Goal: Find specific page/section: Find specific page/section

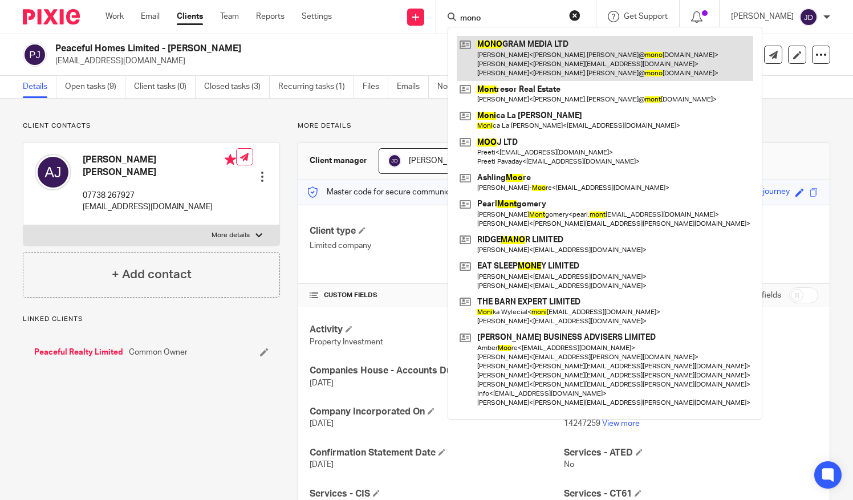
type input "mono"
click at [510, 55] on link at bounding box center [605, 58] width 297 height 45
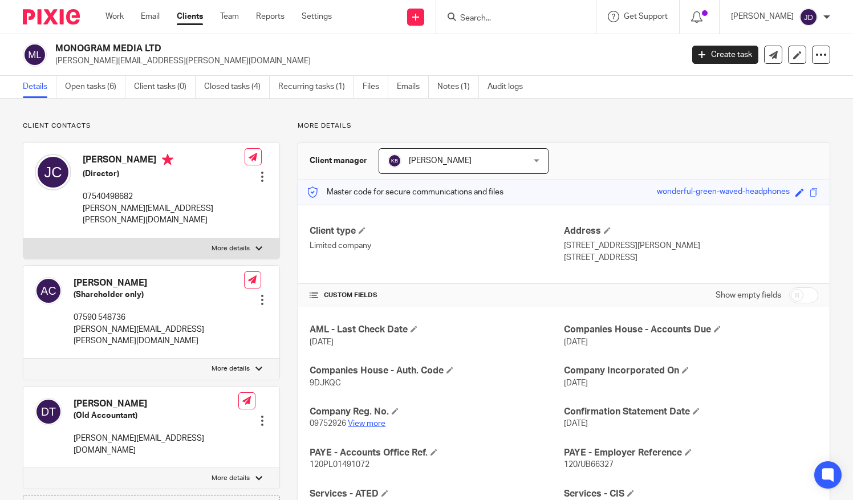
click at [359, 423] on link "View more" at bounding box center [367, 424] width 38 height 8
click at [363, 421] on link "View more" at bounding box center [367, 424] width 38 height 8
click at [489, 14] on input "Search" at bounding box center [510, 19] width 103 height 10
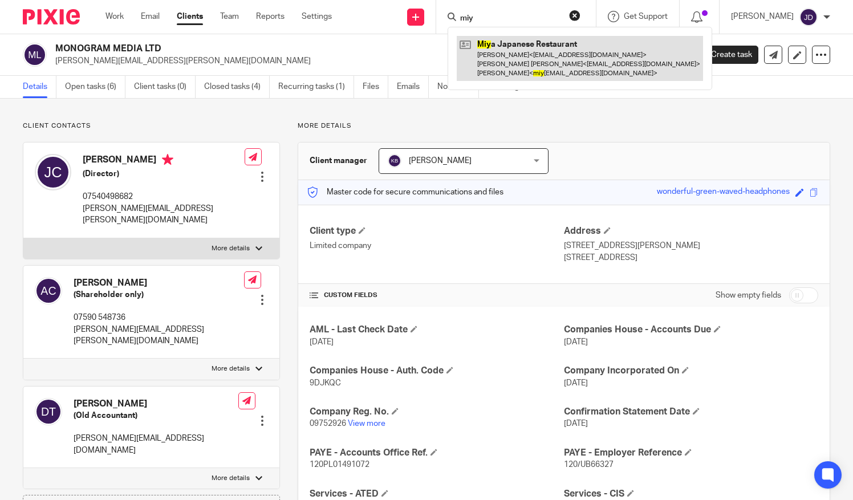
type input "miy"
click at [512, 59] on link at bounding box center [580, 58] width 246 height 45
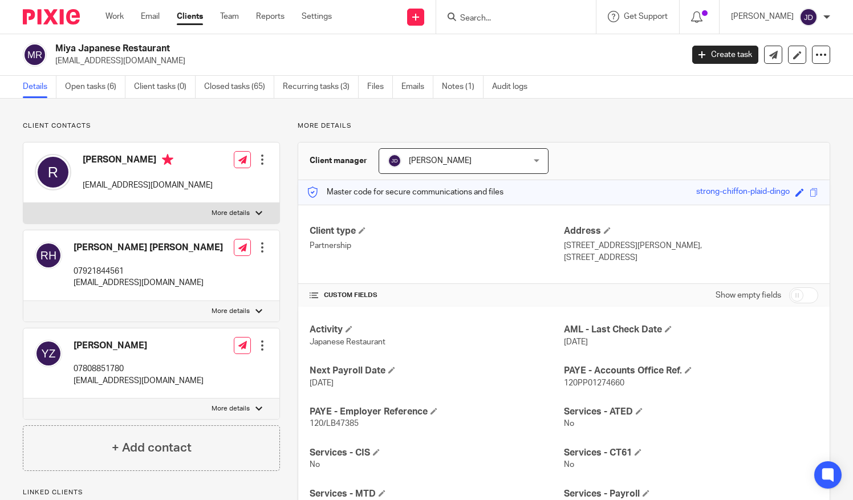
click at [470, 17] on input "Search" at bounding box center [510, 19] width 103 height 10
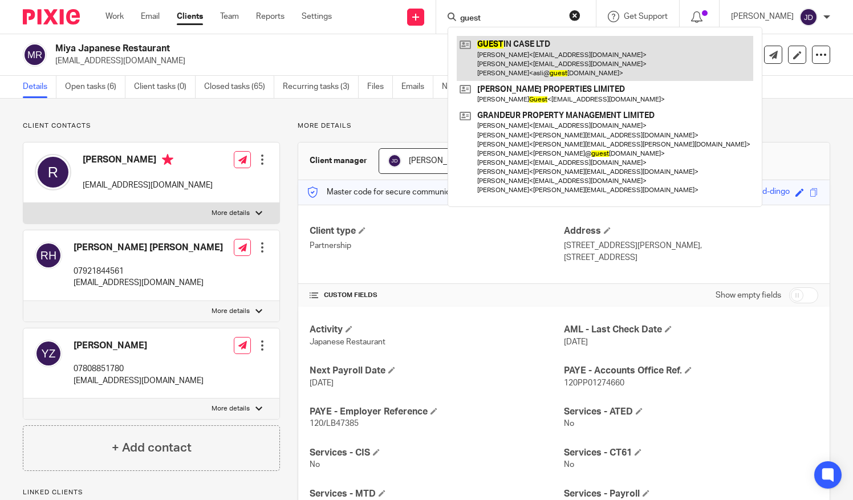
type input "guest"
click at [497, 44] on link at bounding box center [605, 58] width 297 height 45
